Goal: Information Seeking & Learning: Learn about a topic

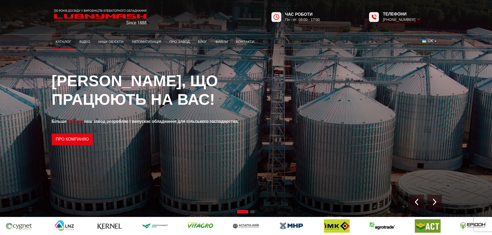
click at [58, 40] on link "Каталог" at bounding box center [64, 41] width 24 height 11
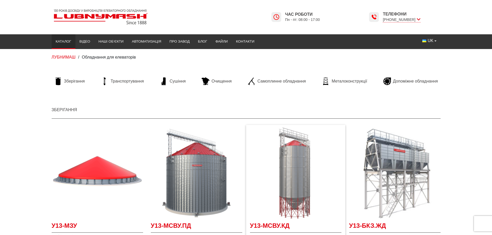
scroll to position [52, 0]
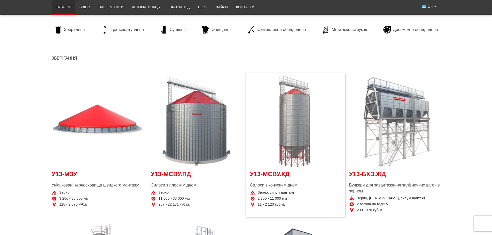
click at [304, 111] on img "Детальніше У13-МСВУ.КД" at bounding box center [295, 121] width 91 height 91
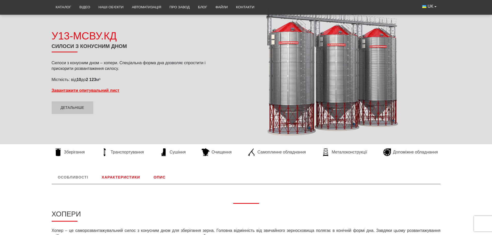
scroll to position [77, 0]
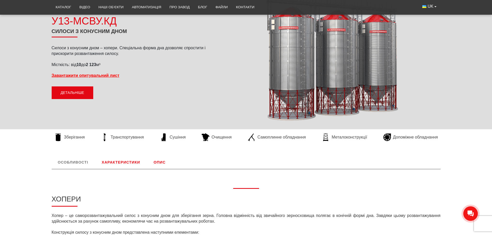
click at [80, 94] on link "Детальніше" at bounding box center [73, 93] width 42 height 13
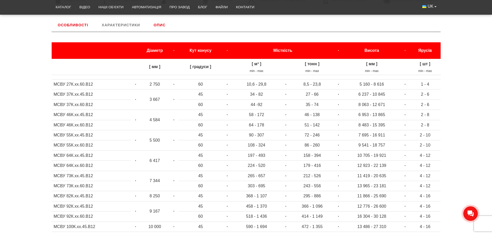
scroll to position [215, 0]
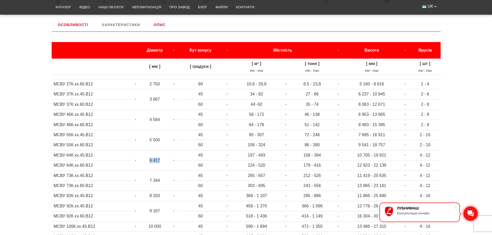
drag, startPoint x: 149, startPoint y: 161, endPoint x: 161, endPoint y: 162, distance: 12.2
click at [161, 162] on td "6 417" at bounding box center [154, 160] width 29 height 20
drag, startPoint x: 198, startPoint y: 156, endPoint x: 203, endPoint y: 156, distance: 4.6
click at [203, 156] on td "45" at bounding box center [200, 155] width 44 height 10
drag, startPoint x: 305, startPoint y: 155, endPoint x: 321, endPoint y: 155, distance: 15.2
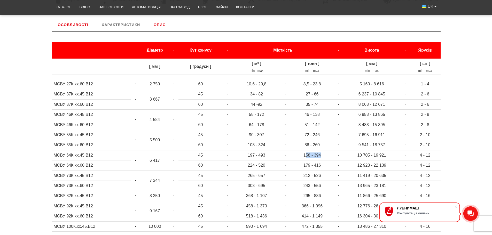
click at [321, 155] on td "158 - 394" at bounding box center [311, 155] width 43 height 10
drag, startPoint x: 309, startPoint y: 156, endPoint x: 315, endPoint y: 157, distance: 5.9
click at [309, 156] on td "158 - 394" at bounding box center [311, 155] width 43 height 10
click at [309, 157] on td "158 - 394" at bounding box center [311, 155] width 43 height 10
drag, startPoint x: 358, startPoint y: 155, endPoint x: 388, endPoint y: 155, distance: 30.0
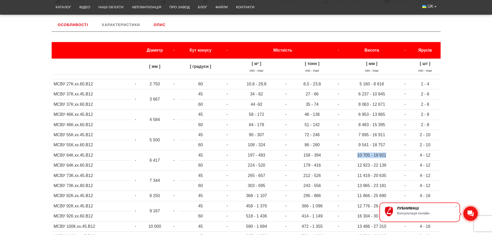
click at [388, 155] on td "10 705 - 19 921" at bounding box center [371, 155] width 57 height 10
drag, startPoint x: 148, startPoint y: 100, endPoint x: 159, endPoint y: 100, distance: 11.1
click at [159, 100] on td "3 667" at bounding box center [154, 99] width 29 height 20
